Goal: Task Accomplishment & Management: Use online tool/utility

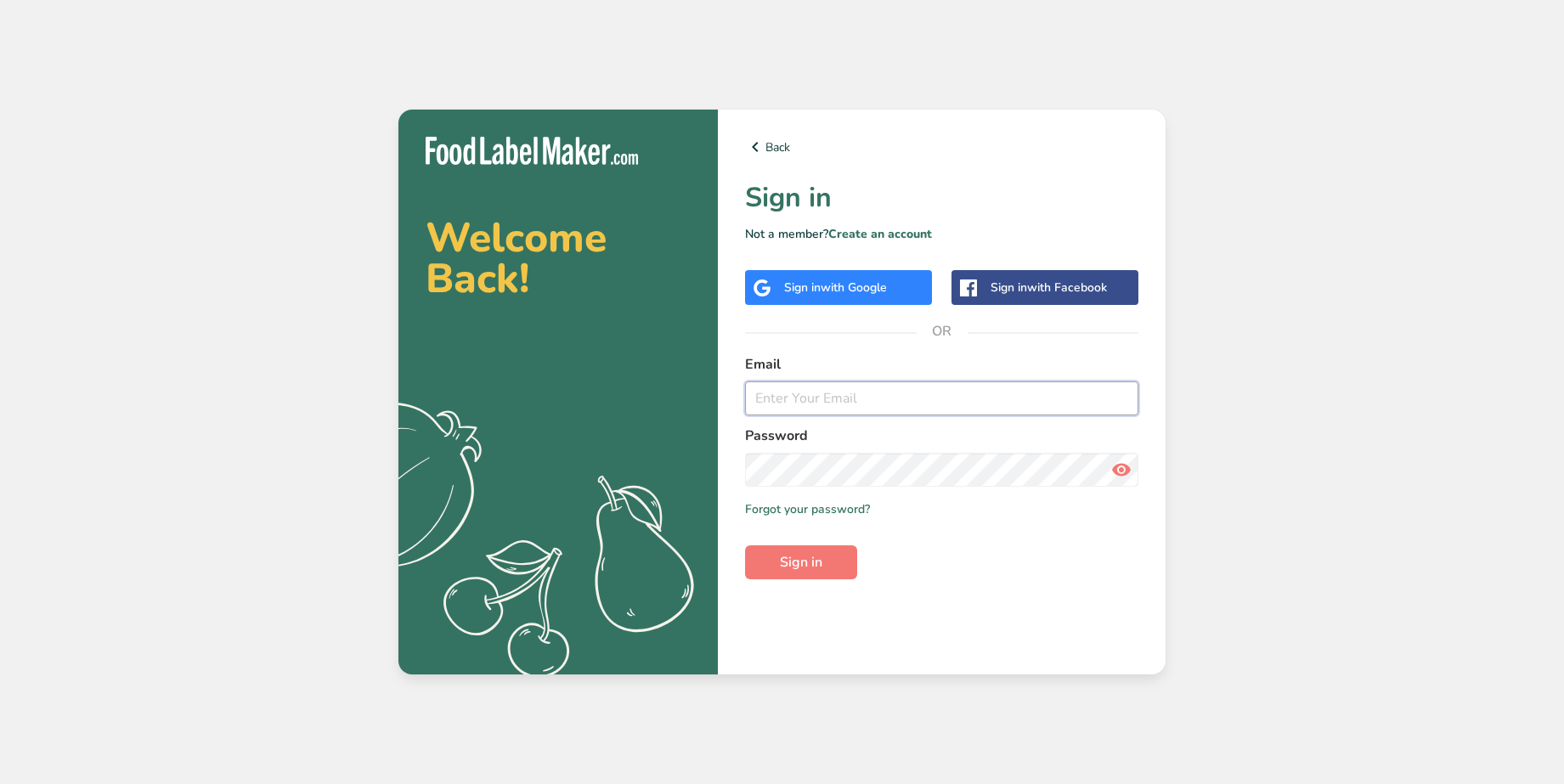
click at [826, 392] on input "email" at bounding box center [942, 398] width 394 height 34
type input "[EMAIL_ADDRESS][PERSON_NAME][DOMAIN_NAME]"
click at [745, 546] on button "Sign in" at bounding box center [801, 562] width 112 height 34
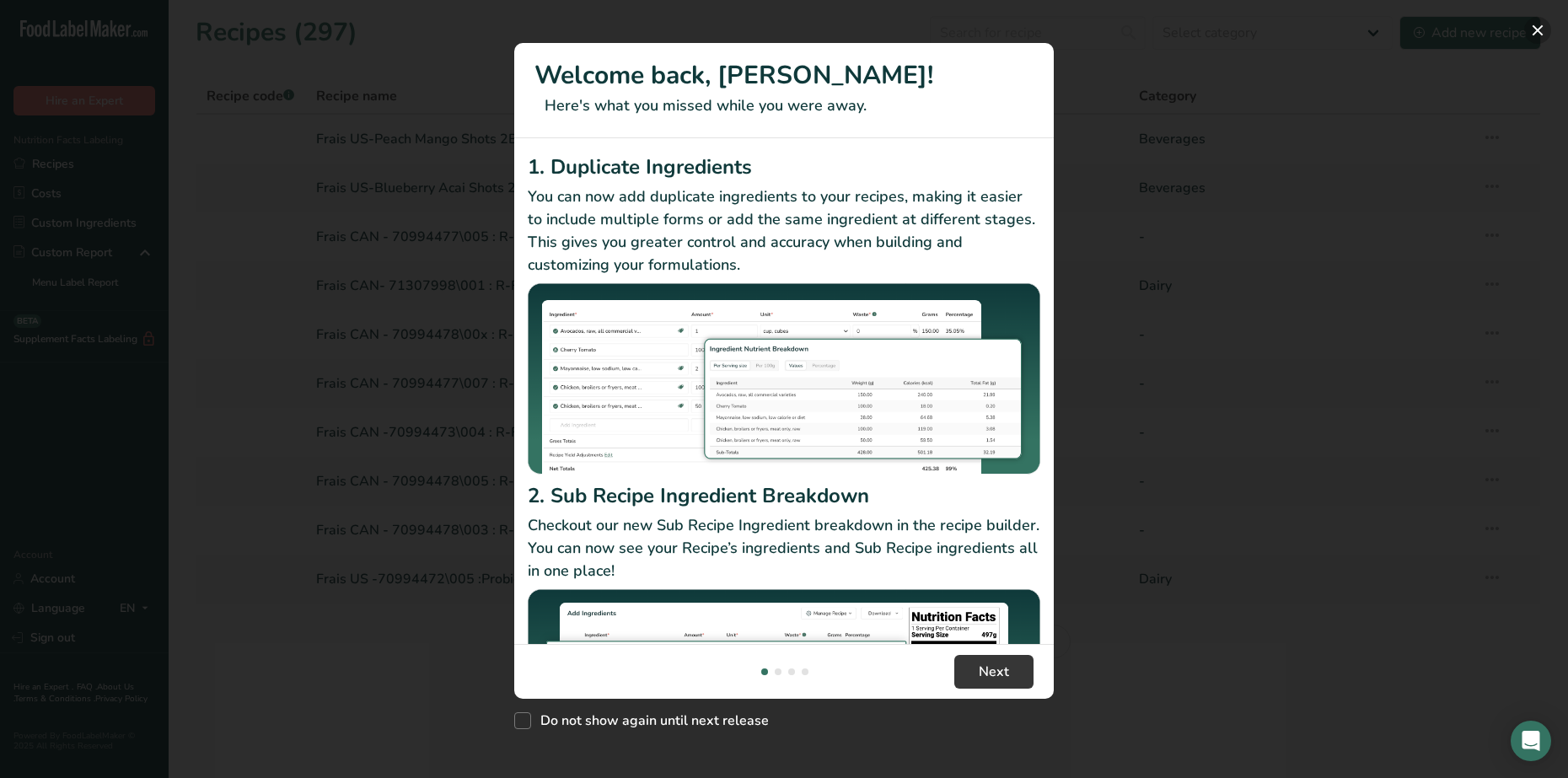
click at [1545, 26] on button "New Features" at bounding box center [1537, 30] width 27 height 27
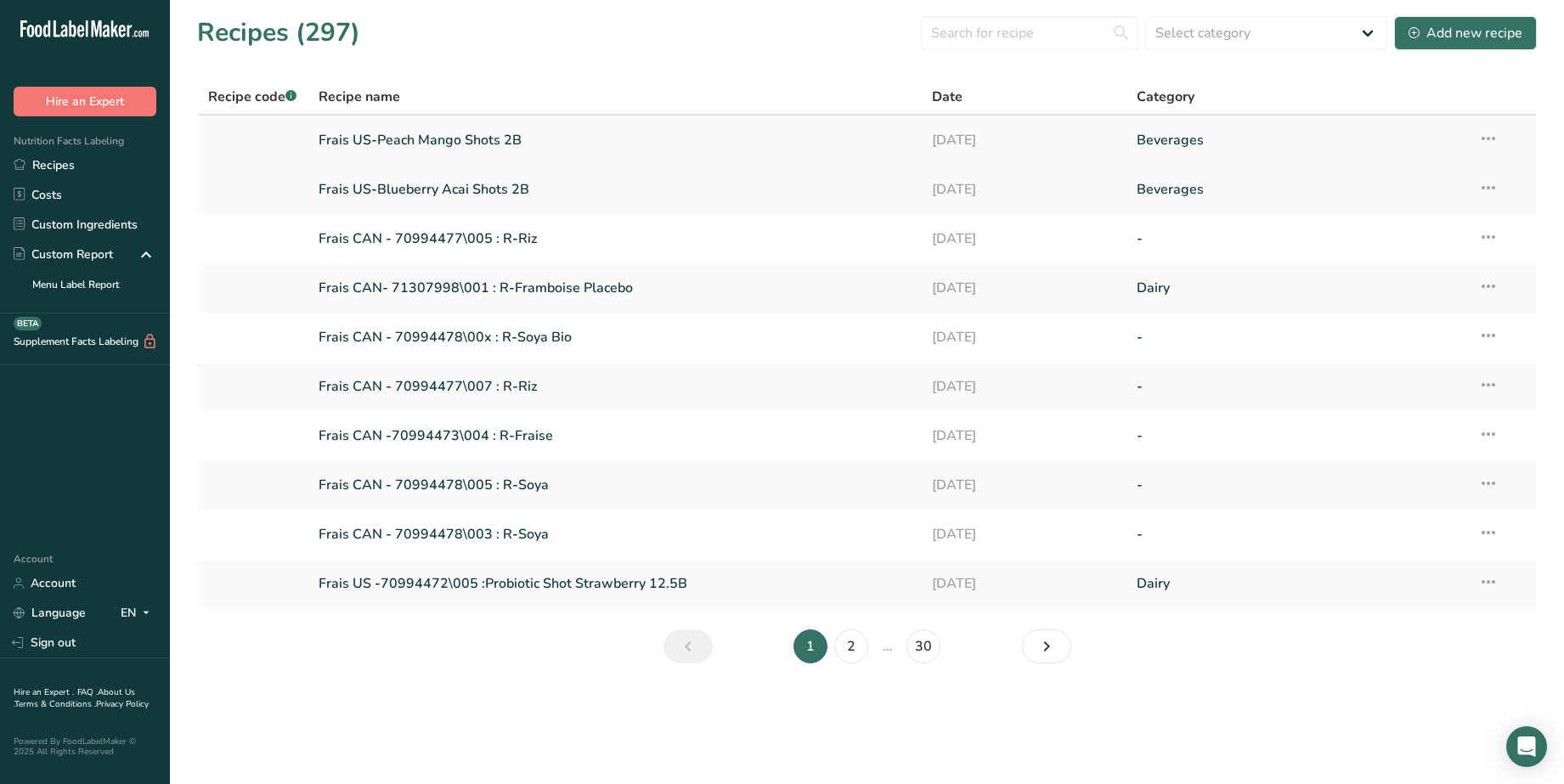
click at [405, 144] on link "Frais US-Peach Mango Shots 2B" at bounding box center [616, 140] width 594 height 35
